Goal: Communication & Community: Answer question/provide support

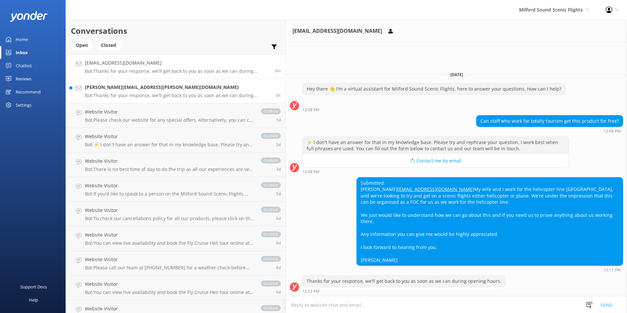
click at [125, 91] on div "[PERSON_NAME][EMAIL_ADDRESS][PERSON_NAME][DOMAIN_NAME] Bot: Thanks for your res…" at bounding box center [178, 91] width 186 height 14
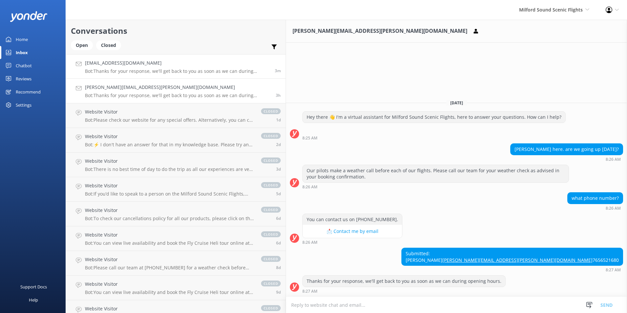
click at [146, 71] on p "Bot: Thanks for your response, we'll get back to you as soon as we can during o…" at bounding box center [177, 71] width 185 height 6
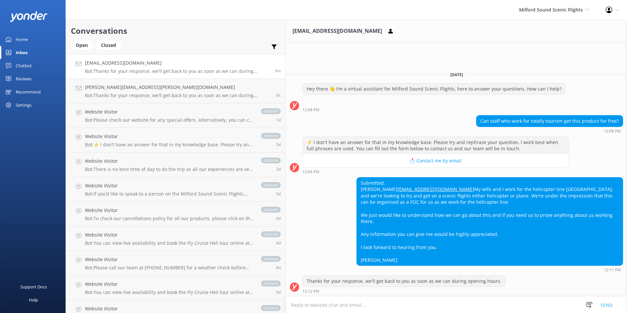
click at [307, 312] on textarea at bounding box center [456, 305] width 341 height 16
click at [307, 308] on textarea at bounding box center [456, 305] width 341 height 16
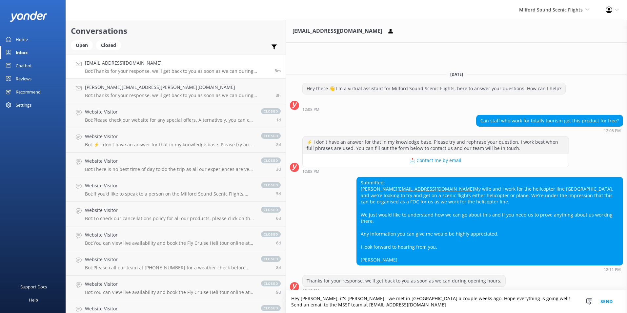
click at [553, 306] on textarea "Hey [PERSON_NAME], it's [PERSON_NAME] - we met in [GEOGRAPHIC_DATA] a couple we…" at bounding box center [456, 301] width 341 height 23
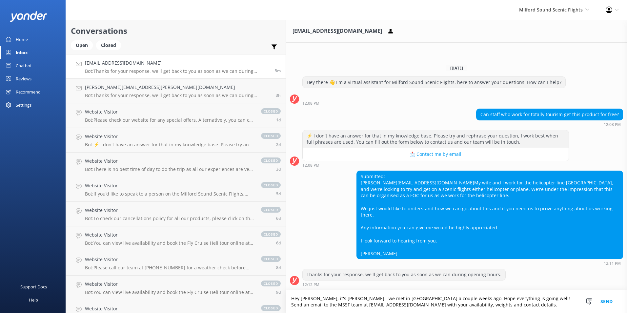
drag, startPoint x: 249, startPoint y: 299, endPoint x: 257, endPoint y: 301, distance: 8.4
click at [286, 299] on textarea "Hey [PERSON_NAME], it's [PERSON_NAME] - we met in [GEOGRAPHIC_DATA] a couple we…" at bounding box center [456, 301] width 341 height 23
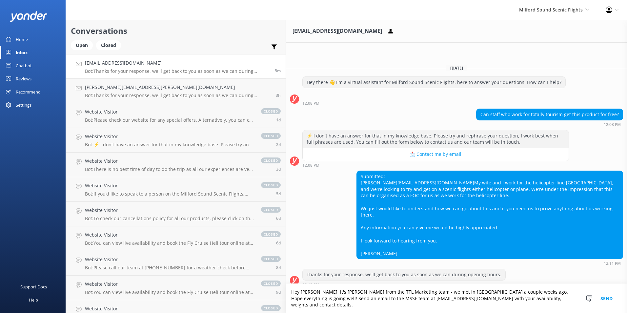
click at [513, 311] on textarea "Hey [PERSON_NAME], it's [PERSON_NAME] from the TTL Marketing team - we met in […" at bounding box center [456, 298] width 341 height 29
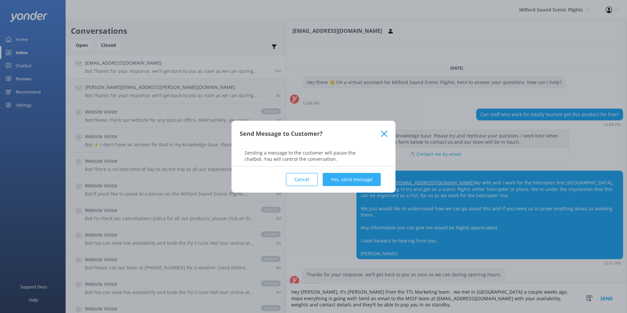
type textarea "Hey [PERSON_NAME], it's [PERSON_NAME] from the TTL Marketing team - we met in […"
click at [355, 176] on button "Yes, send message" at bounding box center [352, 179] width 58 height 13
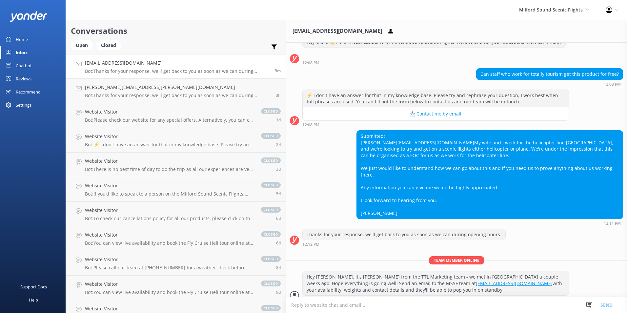
scroll to position [26, 0]
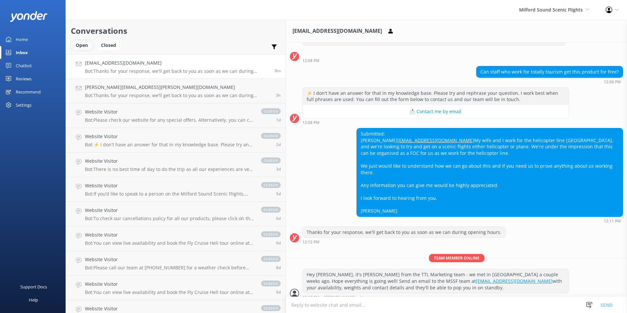
click at [80, 41] on div "Open" at bounding box center [82, 45] width 22 height 10
